Goal: Information Seeking & Learning: Learn about a topic

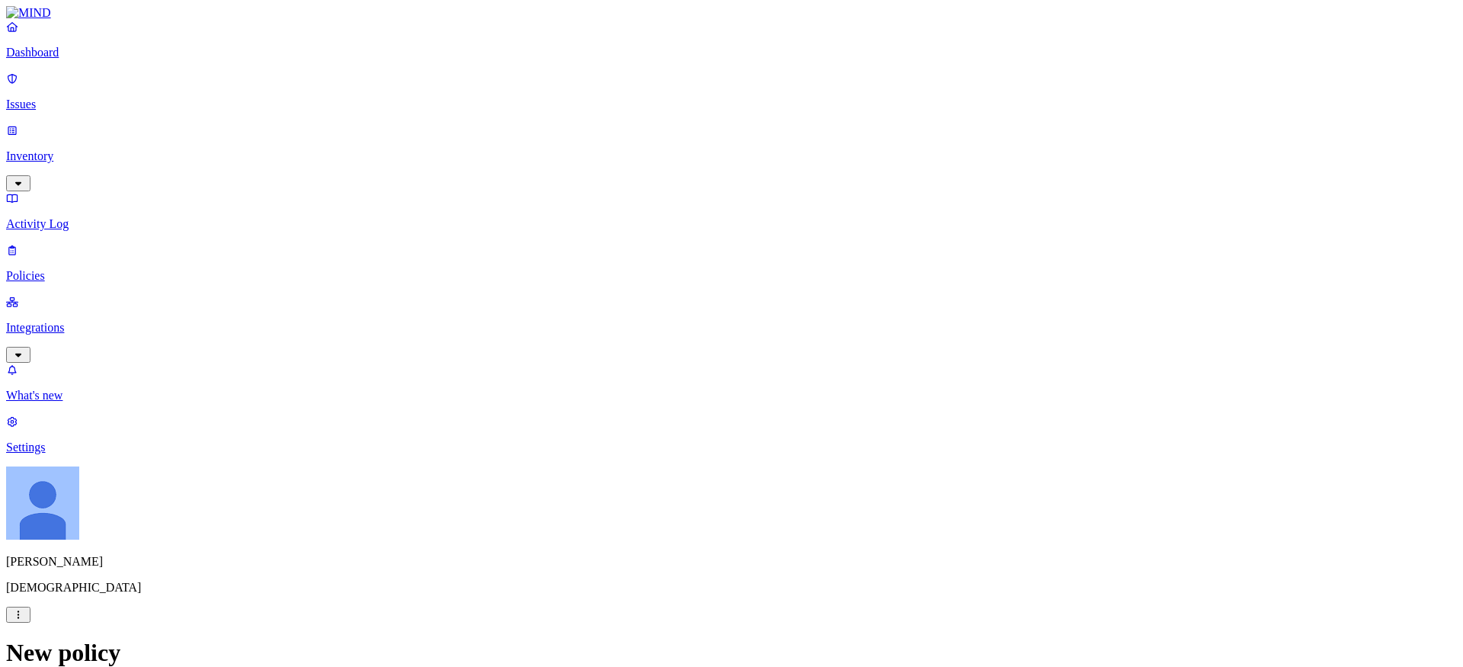
scroll to position [309, 0]
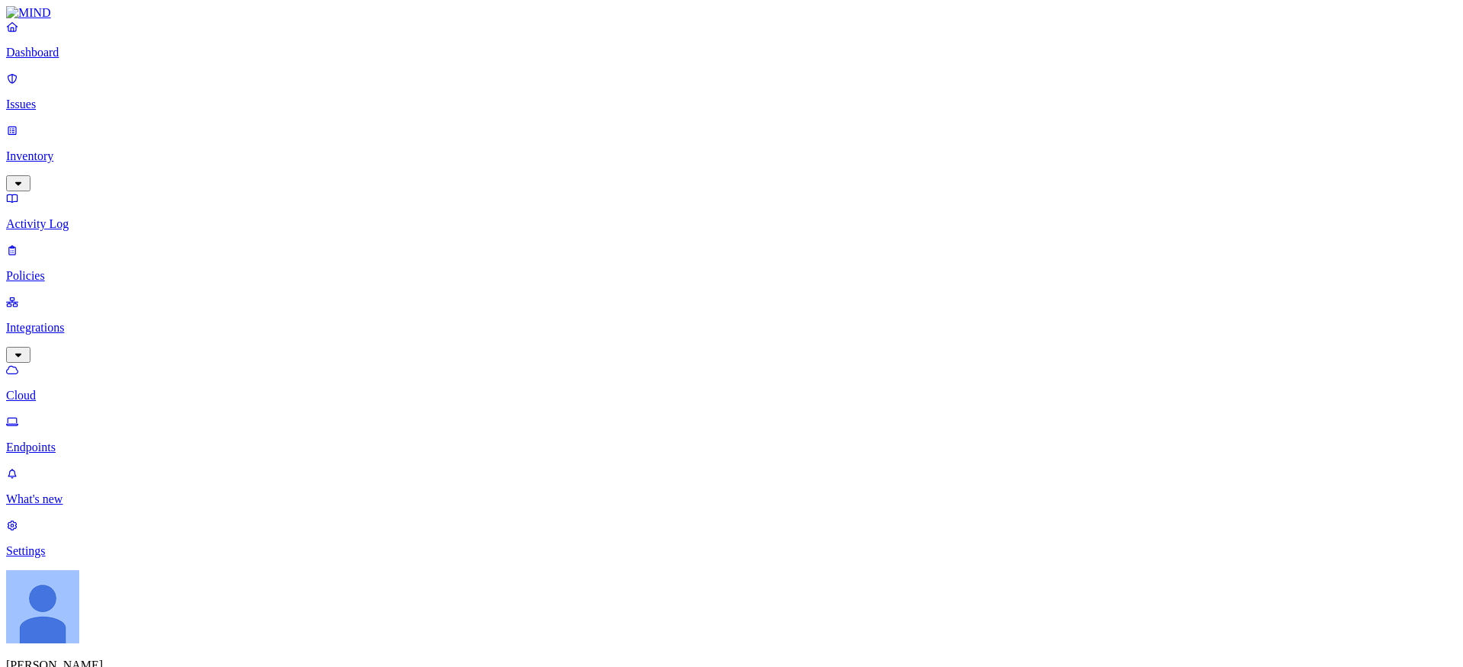
click at [66, 100] on p "Issues" at bounding box center [731, 105] width 1450 height 14
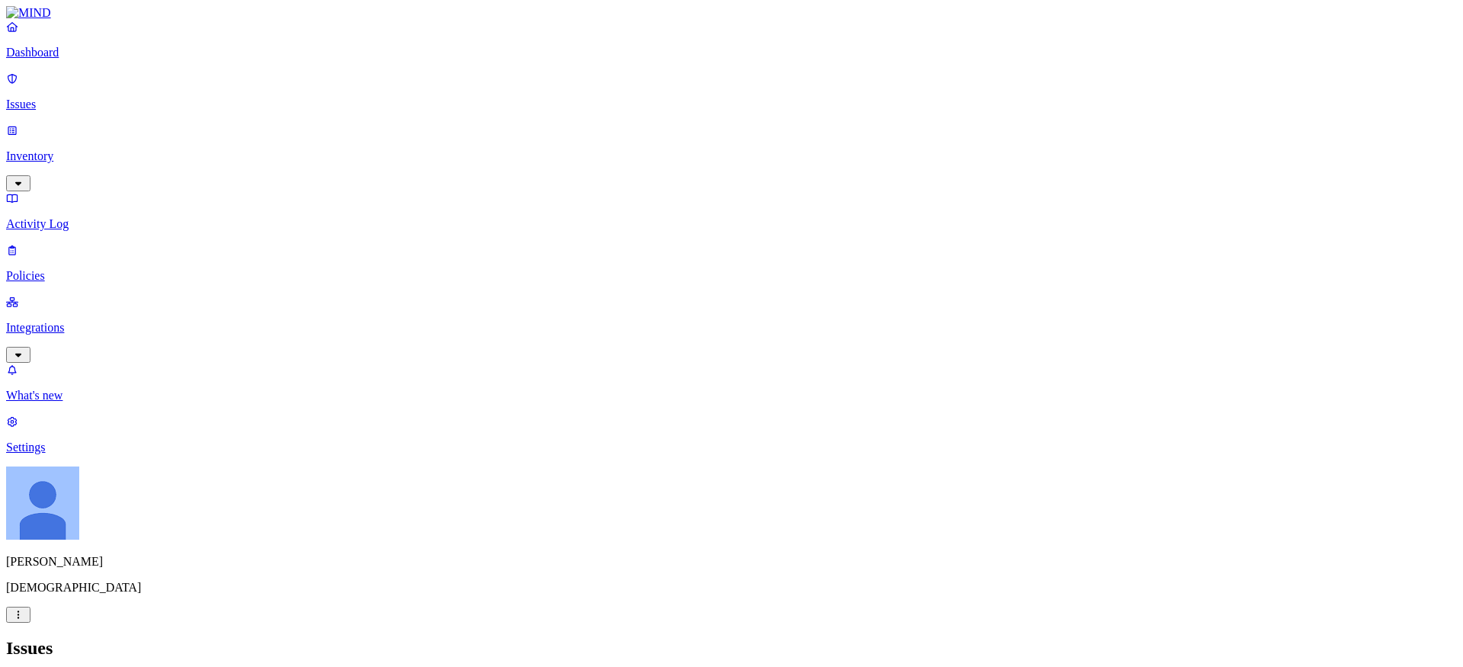
click at [60, 269] on p "Policies" at bounding box center [731, 276] width 1450 height 14
click at [71, 217] on p "Activity Log" at bounding box center [731, 224] width 1450 height 14
click at [71, 98] on p "Issues" at bounding box center [731, 105] width 1450 height 14
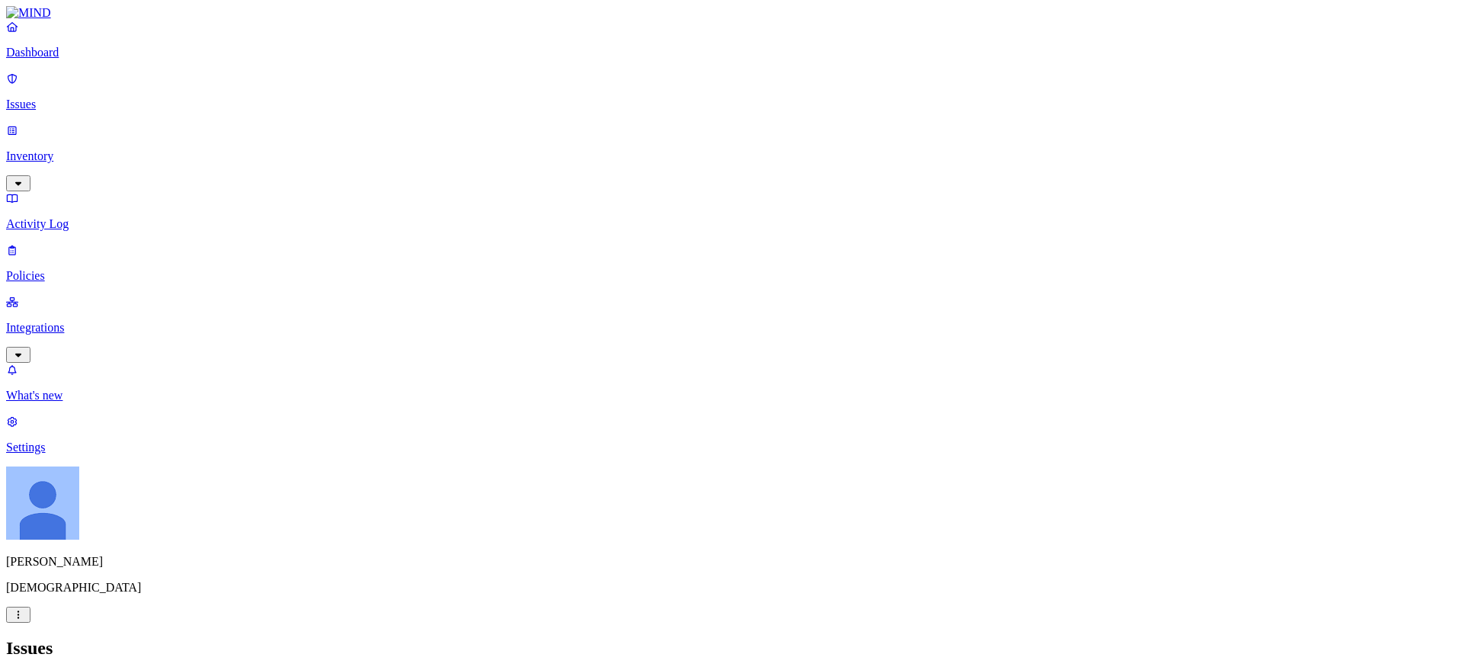
click at [666, 638] on h2 "Issues" at bounding box center [731, 648] width 1450 height 21
